Goal: Task Accomplishment & Management: Manage account settings

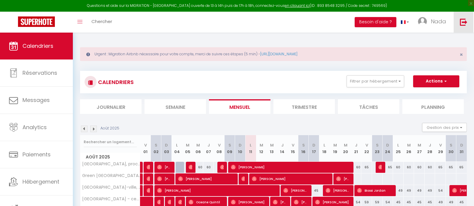
click at [462, 22] on img at bounding box center [463, 21] width 7 height 7
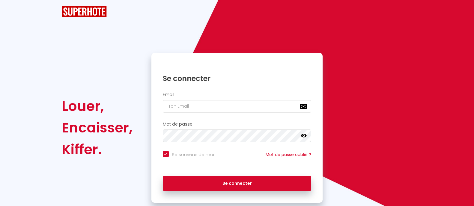
checkbox input "true"
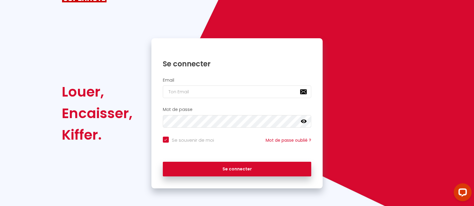
scroll to position [26, 0]
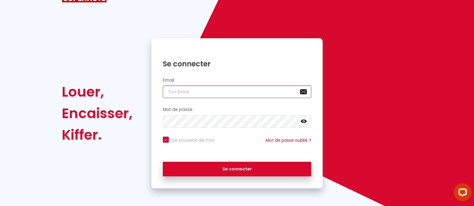
drag, startPoint x: 177, startPoint y: 94, endPoint x: 180, endPoint y: 96, distance: 3.7
click at [177, 94] on input "email" at bounding box center [237, 92] width 149 height 13
type input "Défault"
checkbox input "true"
drag, startPoint x: 205, startPoint y: 92, endPoint x: 110, endPoint y: 90, distance: 95.6
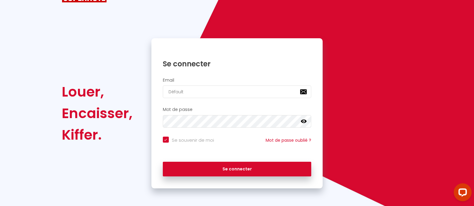
click at [110, 90] on div "Louer, Encaisser, Kiffer. Se connecter Email Défault Mot de passe false Se souv…" at bounding box center [237, 113] width 358 height 150
type input "[EMAIL_ADDRESS][DOMAIN_NAME]"
checkbox input "true"
type input "[EMAIL_ADDRESS][DOMAIN_NAME]"
click at [163, 162] on button "Se connecter" at bounding box center [237, 169] width 149 height 15
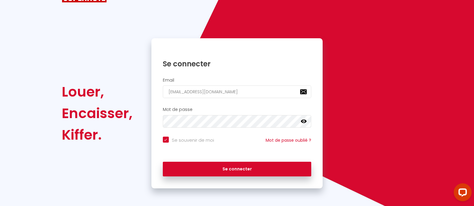
checkbox input "true"
